Goal: Transaction & Acquisition: Purchase product/service

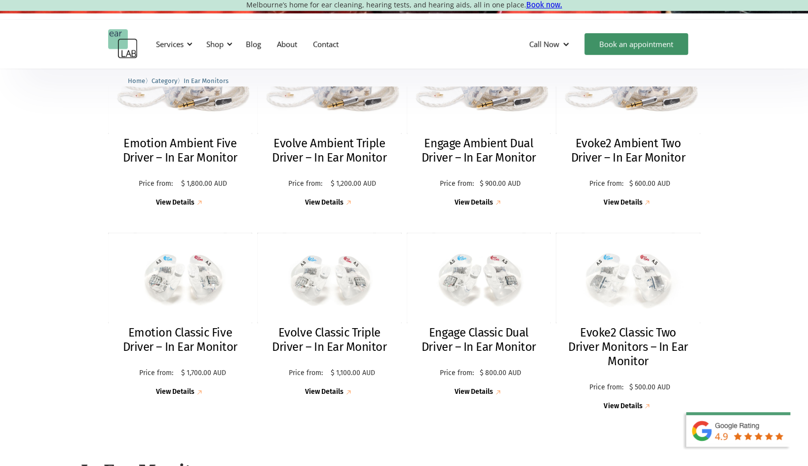
scroll to position [312, 0]
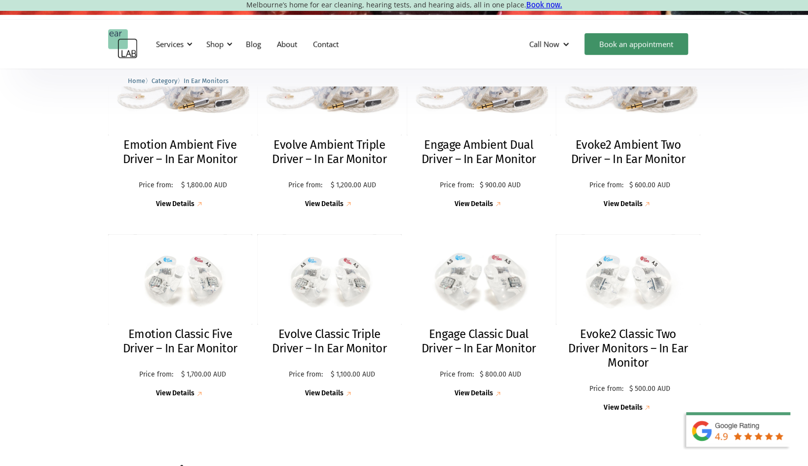
click at [475, 344] on h2 "Engage Classic Dual Driver – In Ear Monitor" at bounding box center [479, 341] width 125 height 29
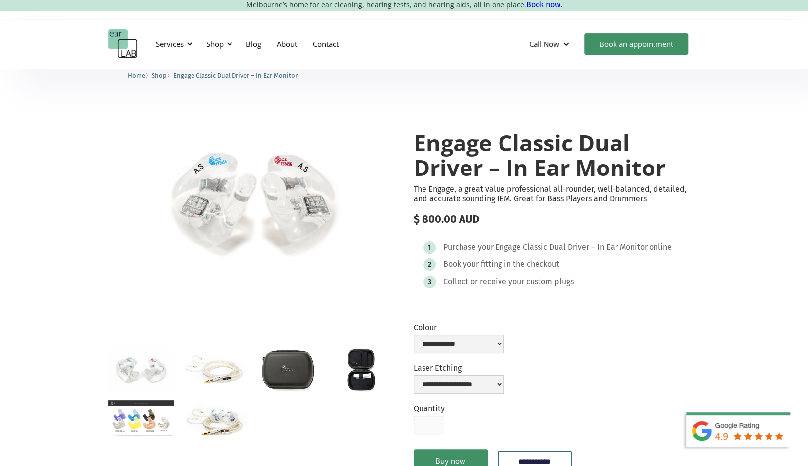
click at [136, 420] on img "open lightbox" at bounding box center [141, 418] width 66 height 37
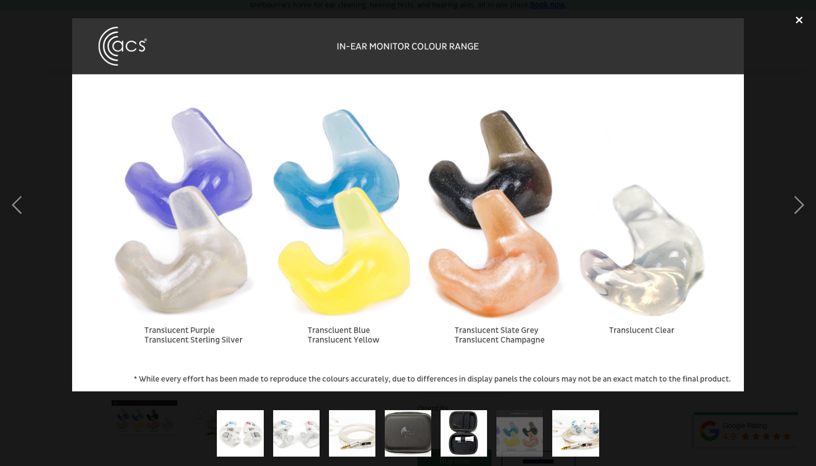
click at [800, 23] on div "close lightbox" at bounding box center [799, 20] width 34 height 22
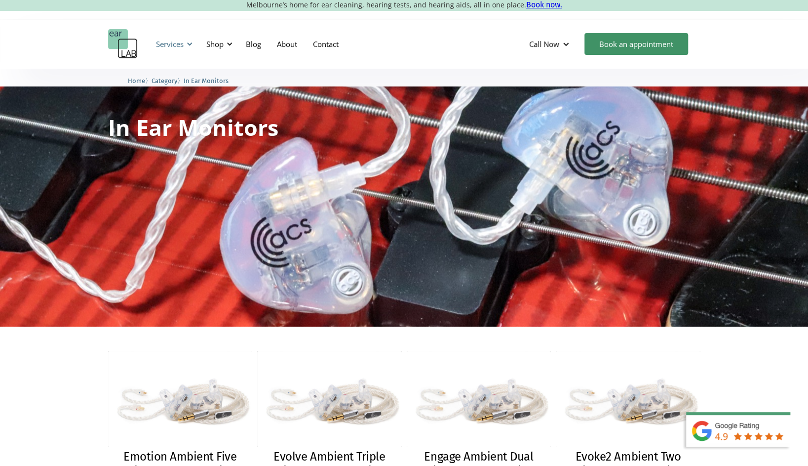
click at [192, 43] on div at bounding box center [189, 43] width 7 height 7
